Goal: Navigation & Orientation: Find specific page/section

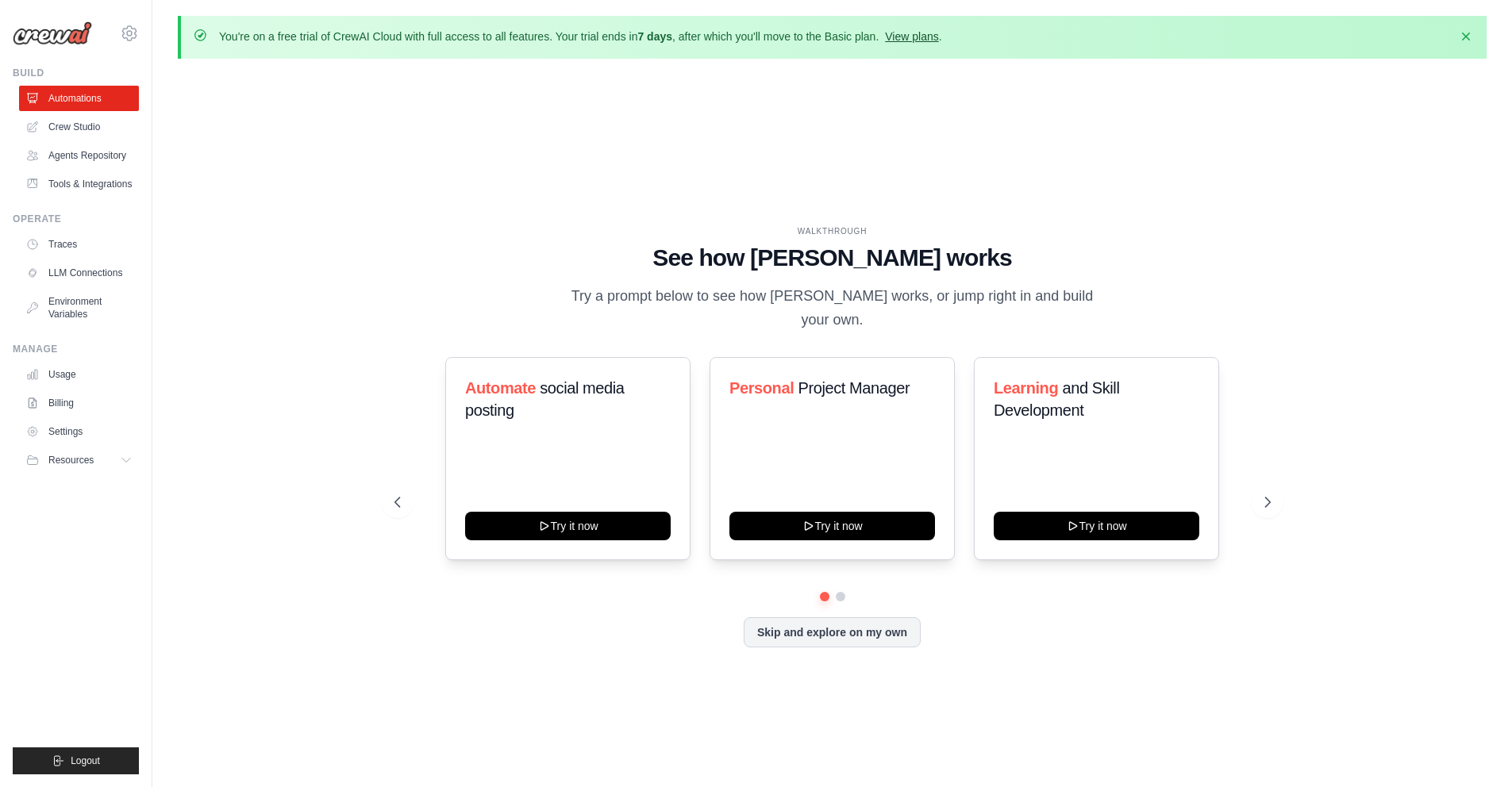
click at [938, 33] on link "View plans" at bounding box center [912, 37] width 53 height 13
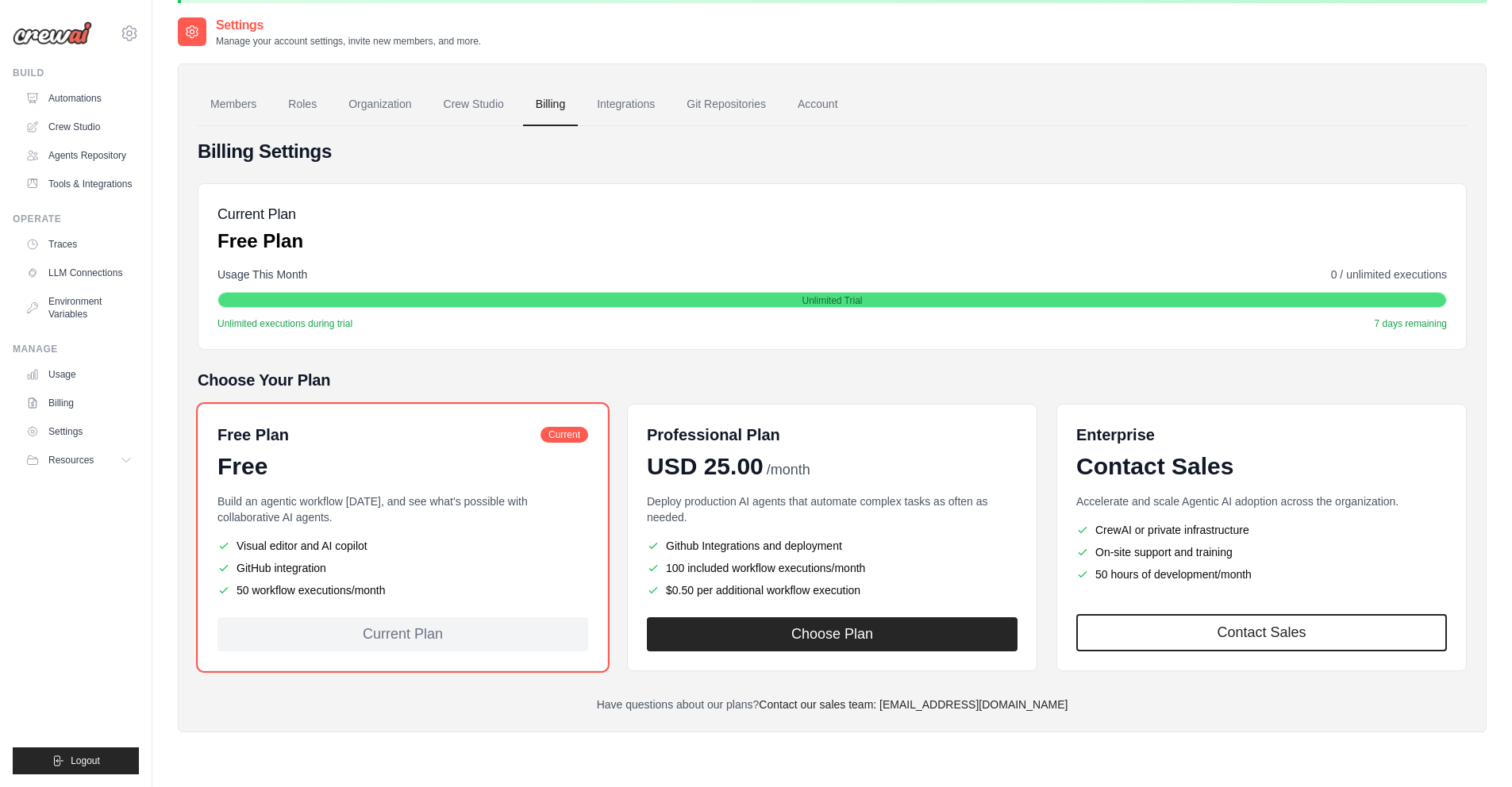
scroll to position [54, 0]
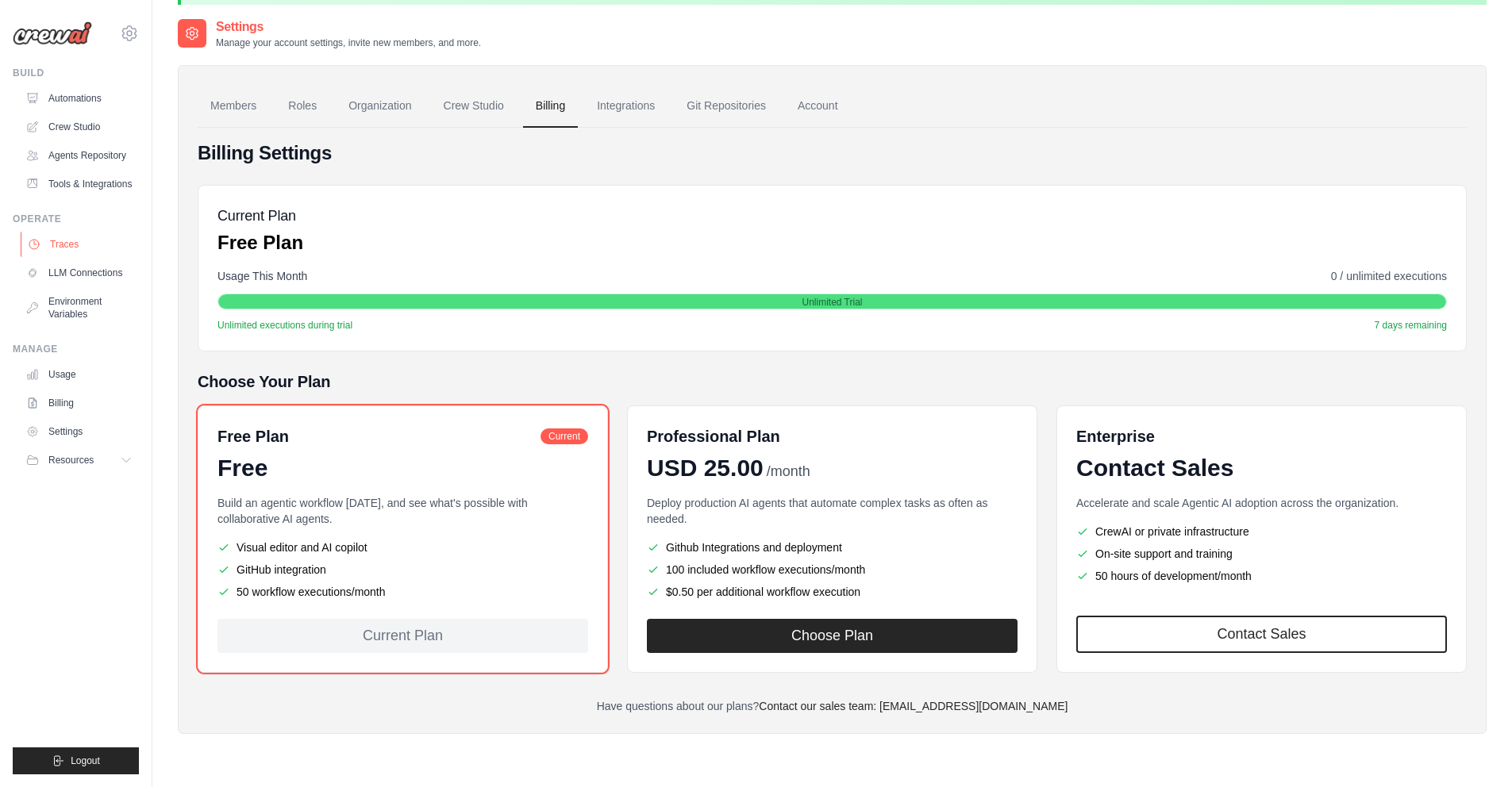
click at [58, 238] on link "Traces" at bounding box center [80, 245] width 120 height 26
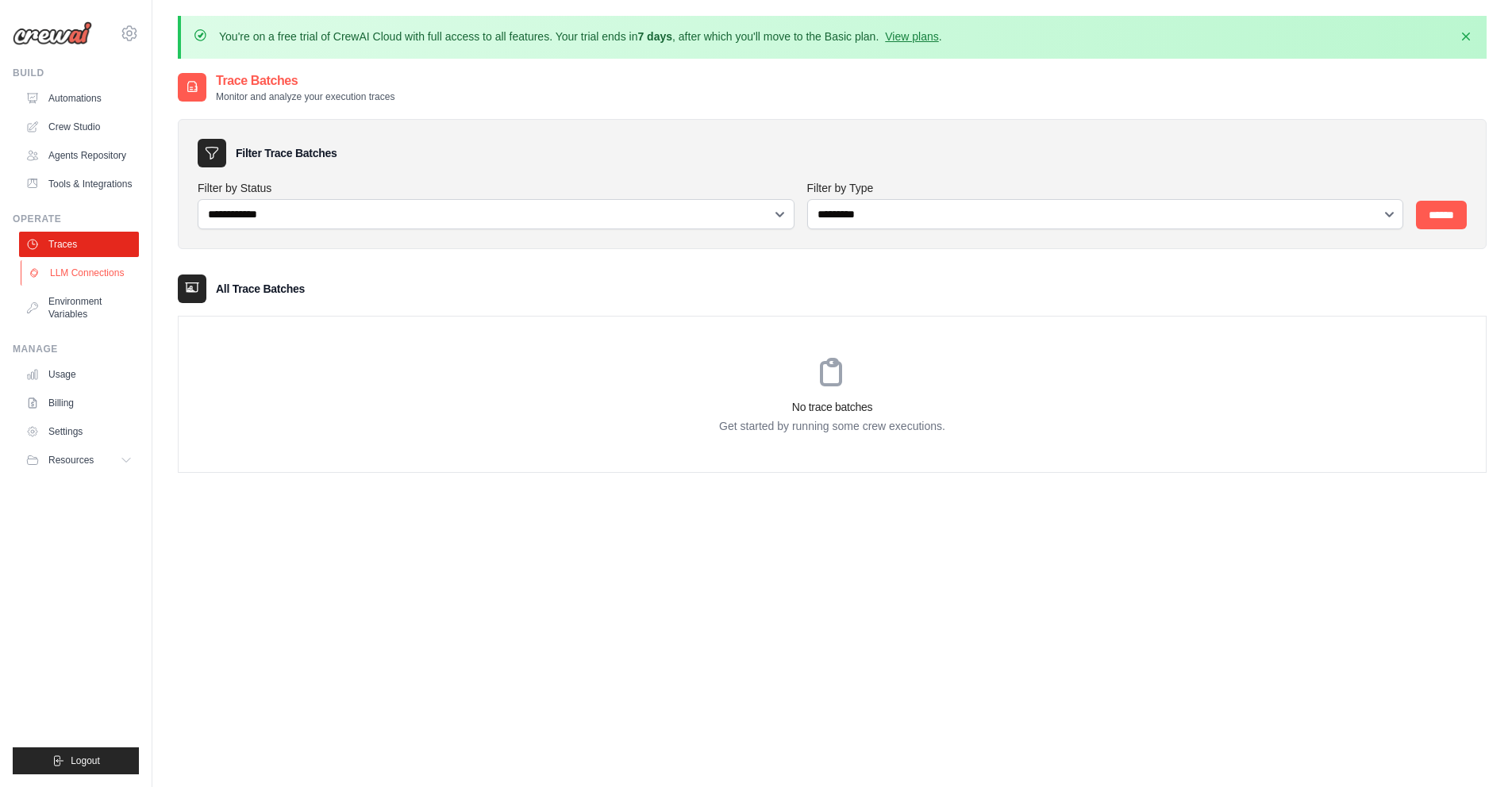
click at [64, 279] on link "LLM Connections" at bounding box center [80, 273] width 120 height 26
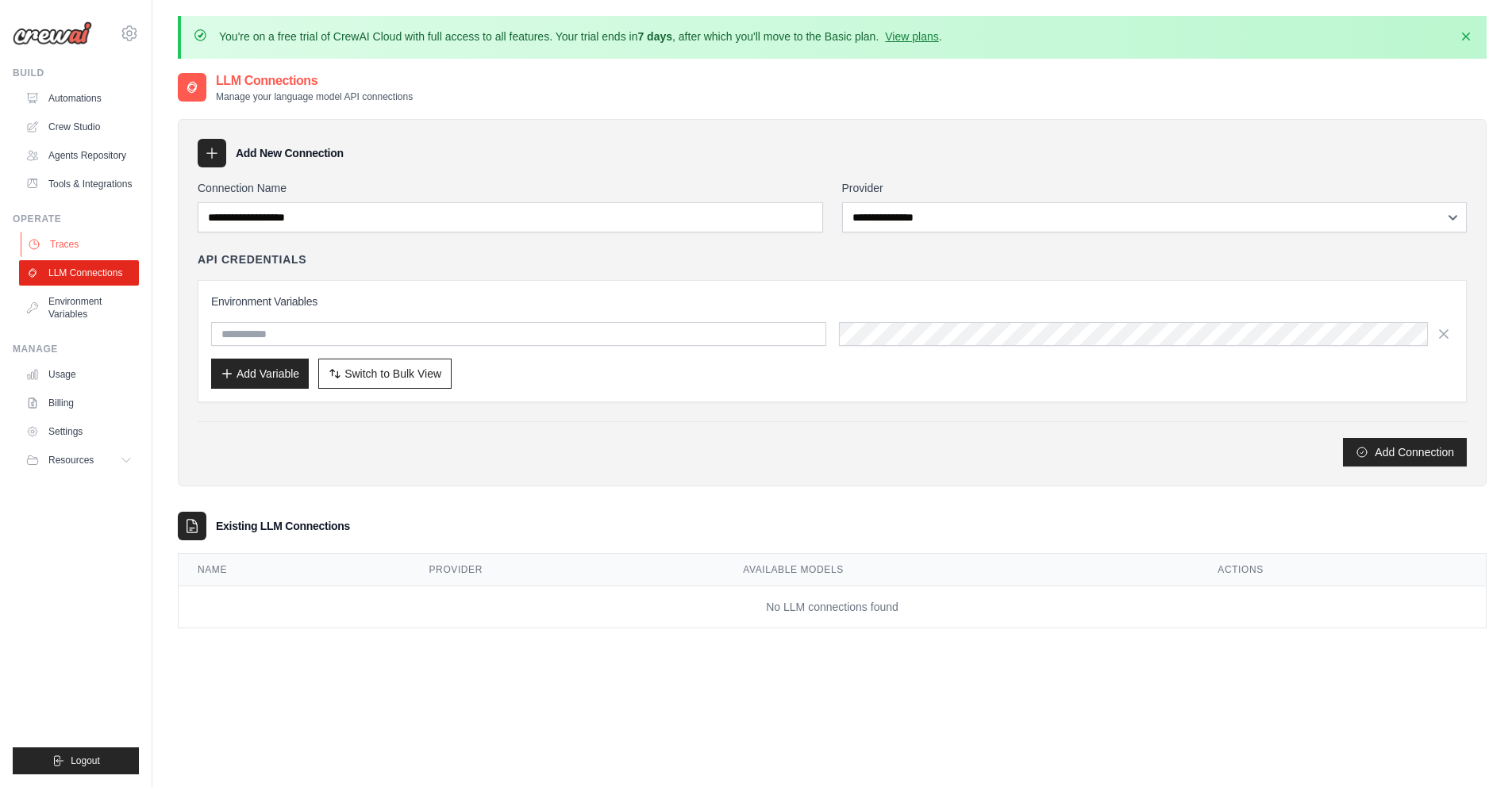
click at [64, 240] on link "Traces" at bounding box center [80, 245] width 120 height 26
